Goal: Navigation & Orientation: Find specific page/section

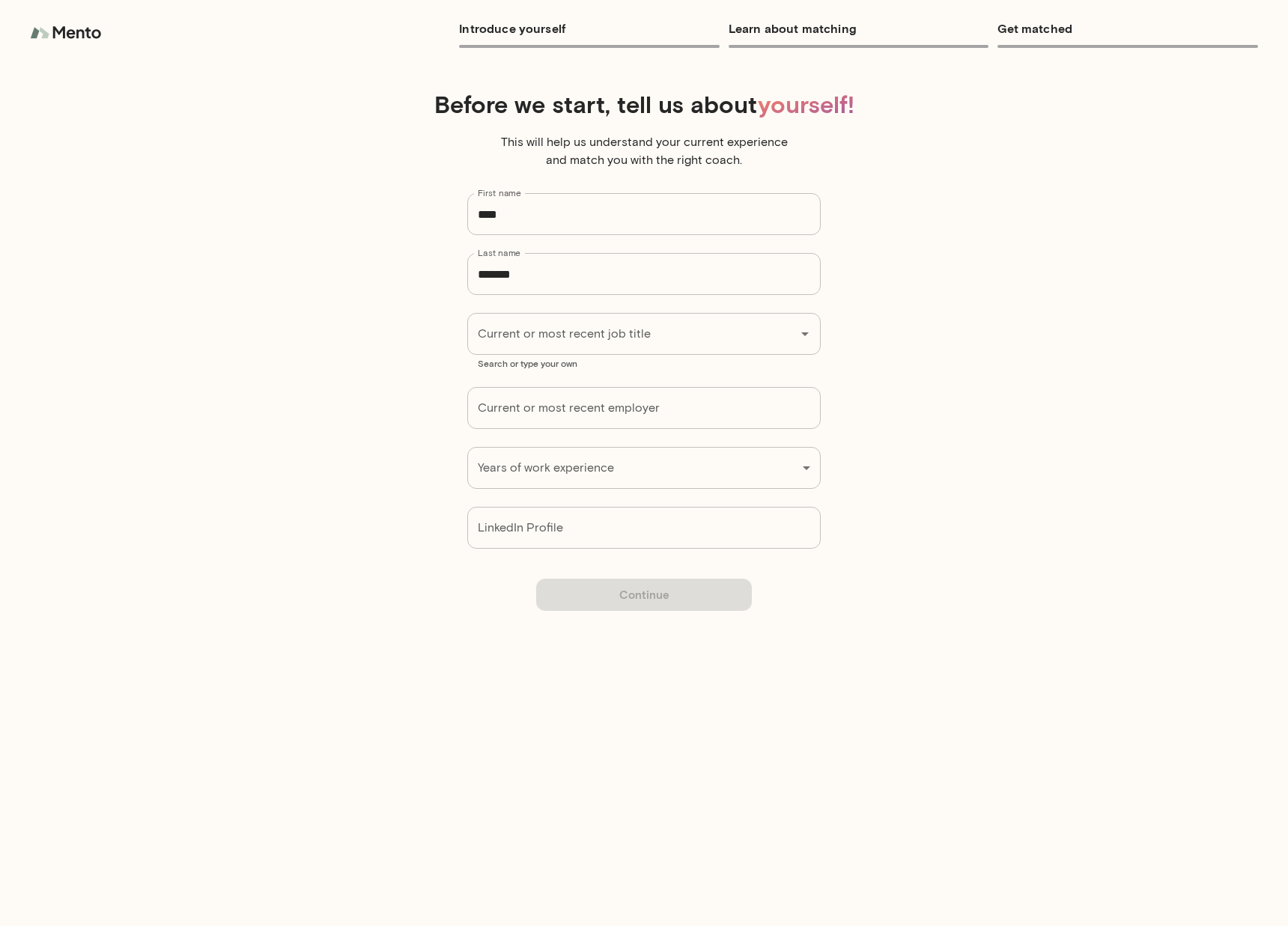
click at [66, 32] on img at bounding box center [67, 33] width 75 height 30
